Goal: Transaction & Acquisition: Purchase product/service

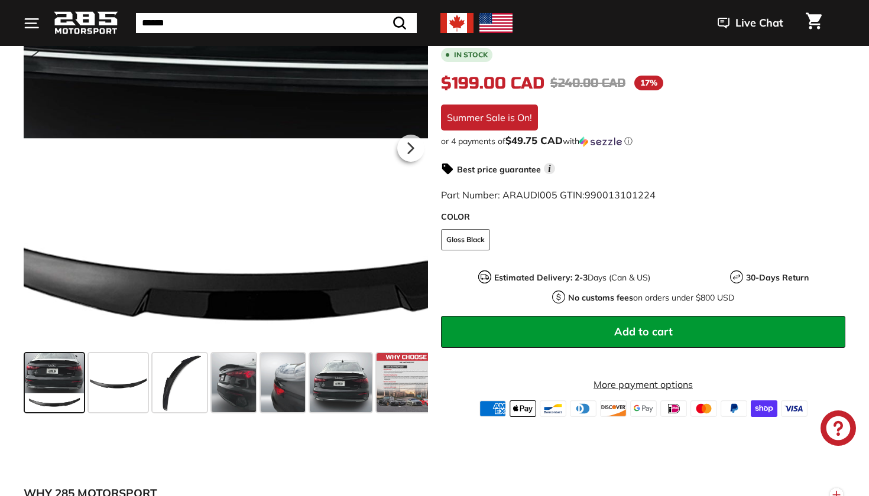
scroll to position [298, 0]
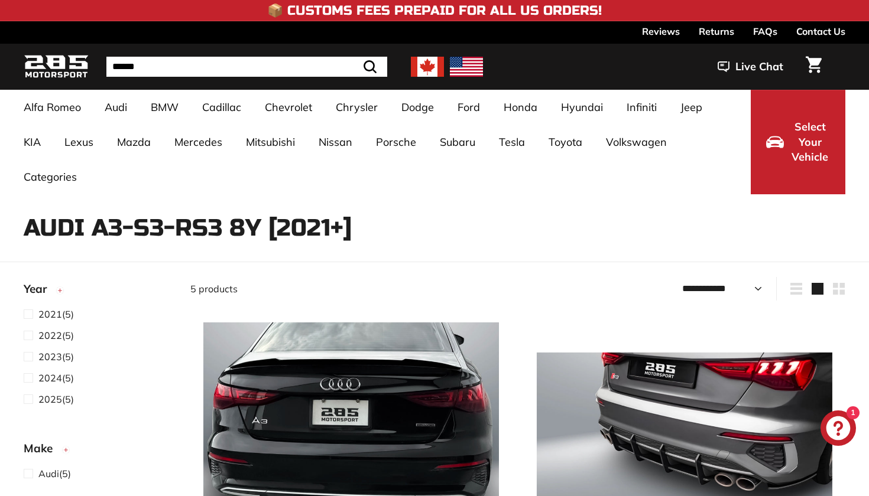
select select "**********"
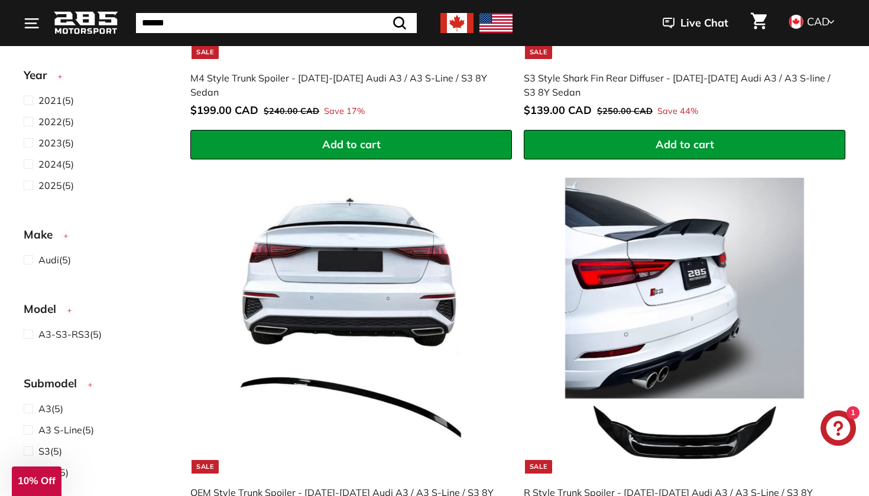
scroll to position [565, 0]
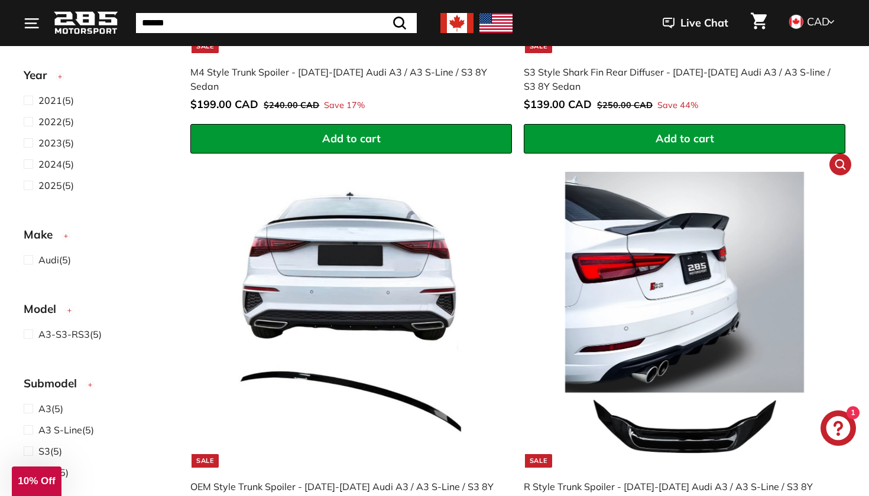
click at [730, 391] on img at bounding box center [683, 319] width 295 height 295
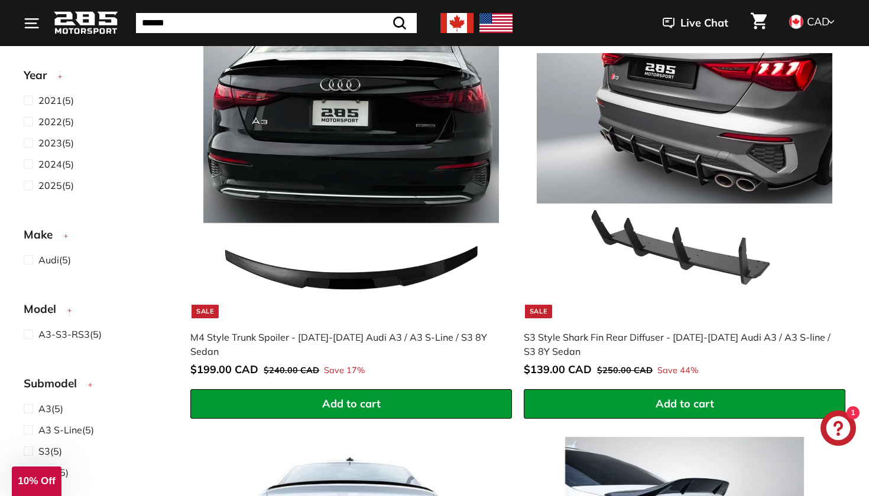
scroll to position [269, 0]
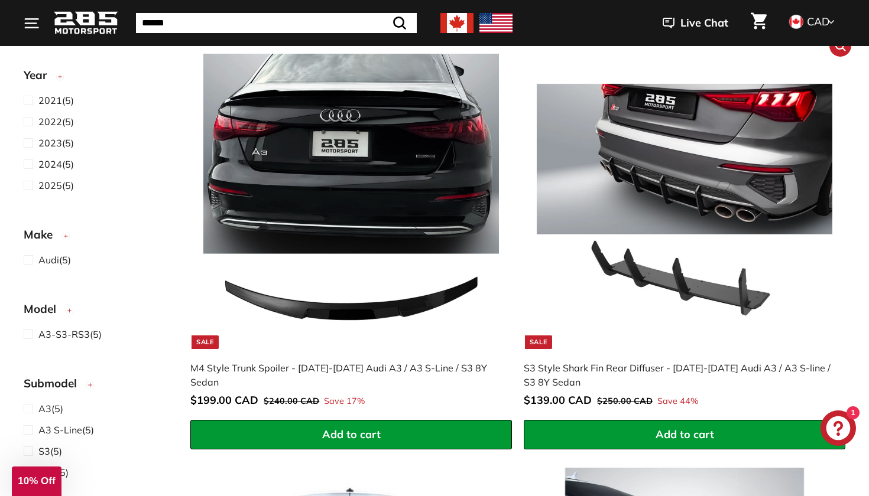
click at [643, 216] on img at bounding box center [683, 201] width 295 height 295
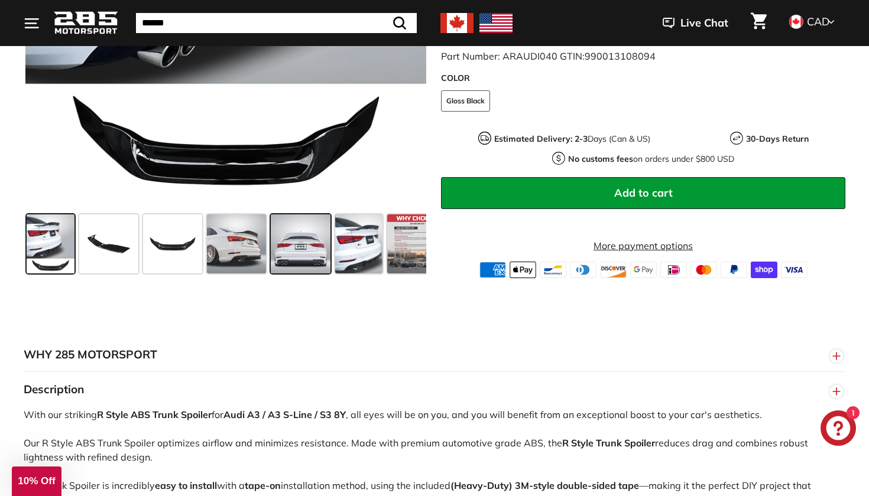
scroll to position [518, 0]
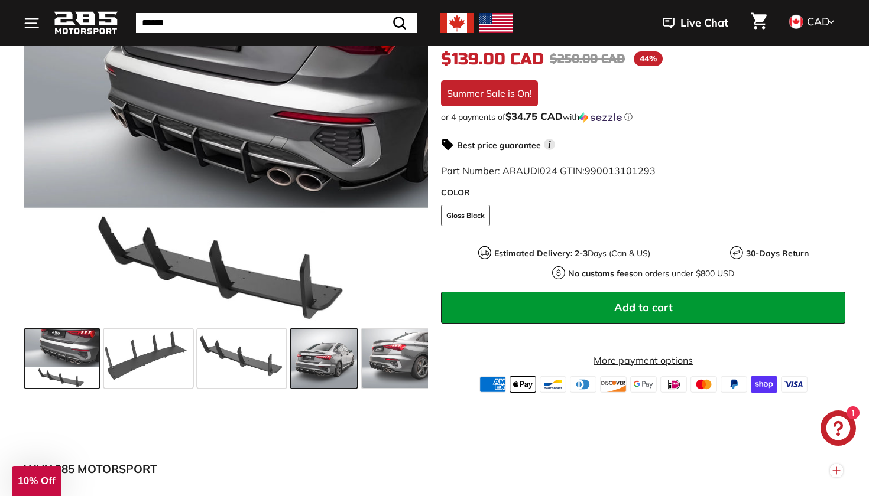
click at [291, 388] on span at bounding box center [324, 358] width 66 height 59
